Goal: Task Accomplishment & Management: Use online tool/utility

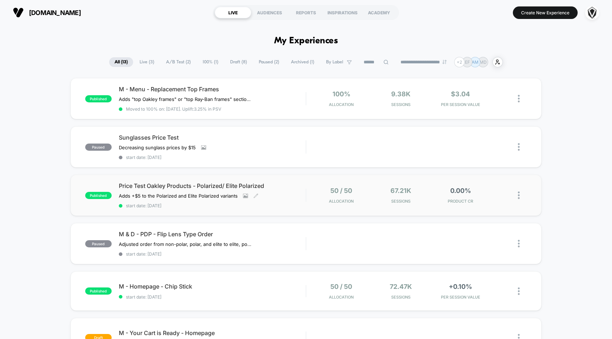
click at [282, 193] on div "Price Test Oakley Products - Polarized/ Elite Polarized Adds +$5 to the Polariz…" at bounding box center [212, 195] width 187 height 26
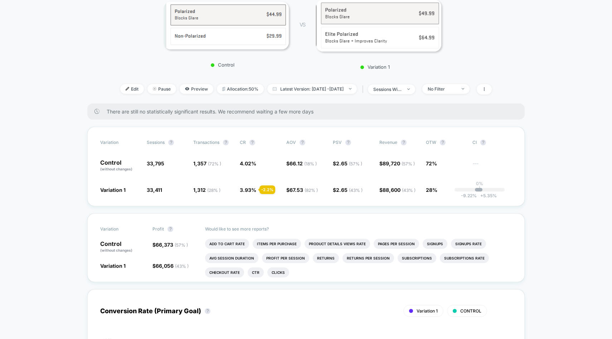
scroll to position [107, 0]
click at [492, 97] on div "< Back to all live experiences Price Test Oakley Products - Polarized/ Elite Po…" at bounding box center [305, 16] width 375 height 173
click at [492, 90] on span at bounding box center [484, 89] width 15 height 10
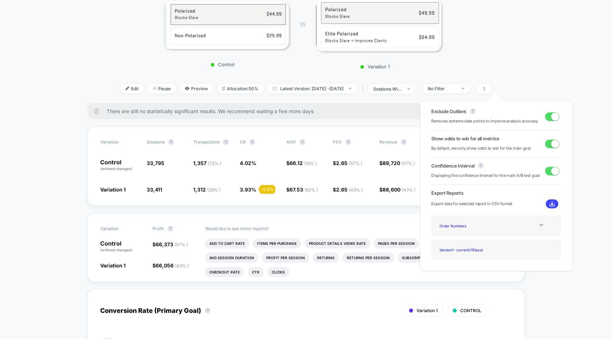
click at [548, 117] on span at bounding box center [552, 116] width 14 height 9
click at [548, 118] on span at bounding box center [549, 116] width 8 height 8
click at [548, 118] on span at bounding box center [552, 116] width 14 height 9
click at [548, 118] on span at bounding box center [549, 116] width 8 height 8
click at [548, 143] on span at bounding box center [552, 144] width 14 height 9
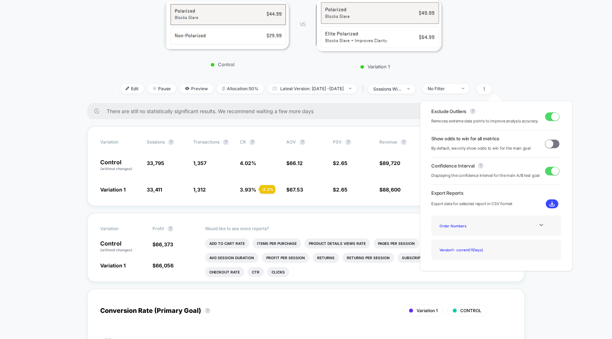
click at [548, 143] on span at bounding box center [549, 144] width 8 height 8
click at [551, 173] on span at bounding box center [555, 171] width 8 height 8
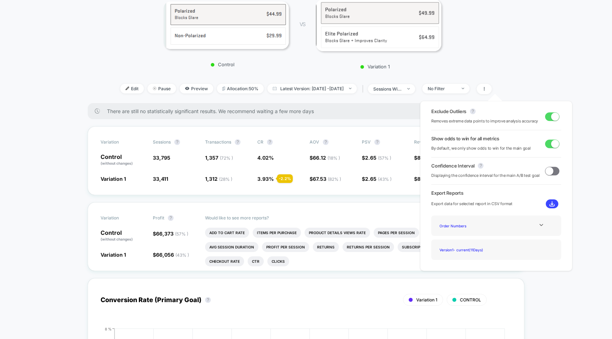
click at [550, 173] on span at bounding box center [549, 171] width 8 height 8
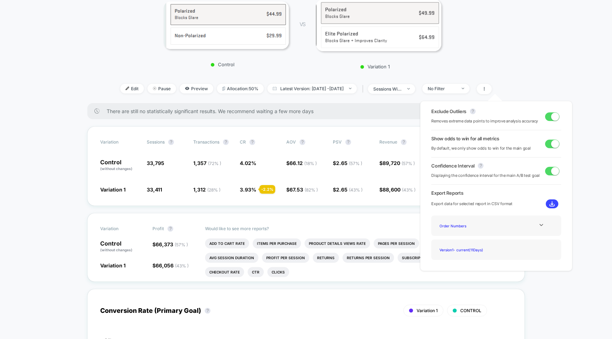
click at [551, 173] on span at bounding box center [555, 171] width 8 height 8
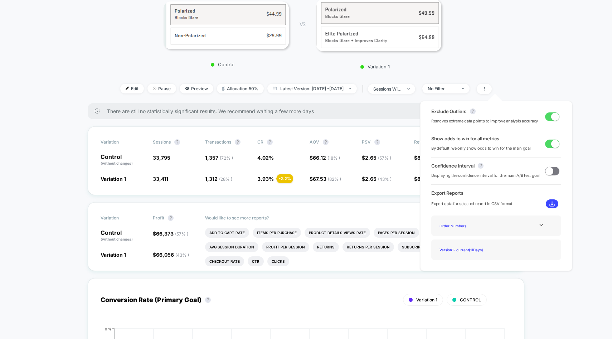
click at [550, 173] on span at bounding box center [549, 171] width 8 height 8
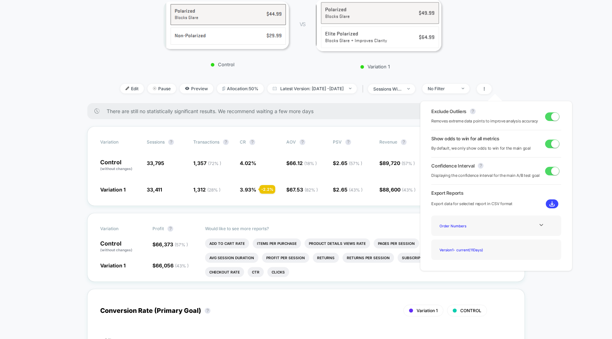
click at [551, 173] on span at bounding box center [555, 171] width 8 height 8
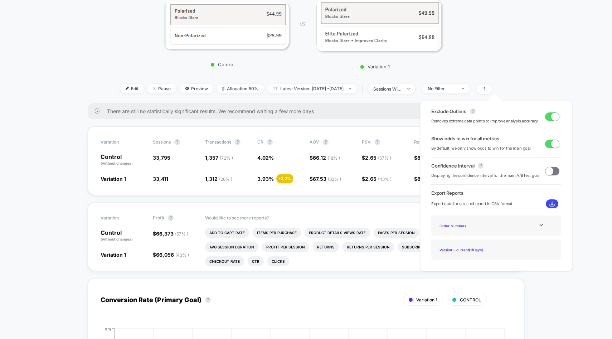
click at [550, 173] on span at bounding box center [549, 171] width 8 height 8
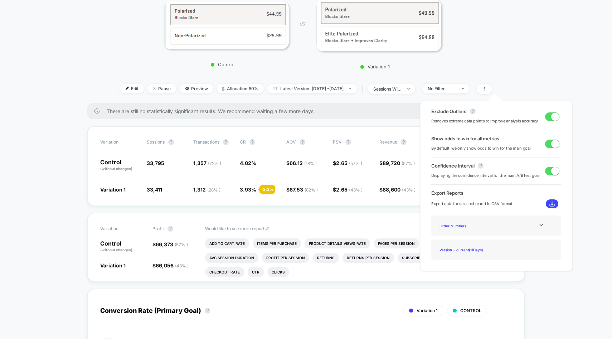
click at [576, 209] on div "Exclude Outliers ? Removes extreme data points to improve analysis accuracy Sho…" at bounding box center [496, 186] width 166 height 184
click at [492, 92] on span at bounding box center [484, 89] width 15 height 10
